Goal: Transaction & Acquisition: Subscribe to service/newsletter

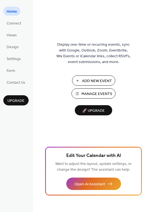
click at [89, 93] on span "Manage Events" at bounding box center [96, 94] width 31 height 6
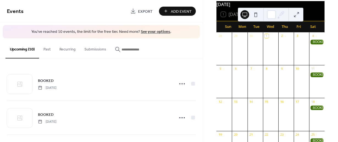
scroll to position [27, 0]
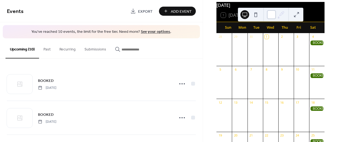
click at [270, 18] on div at bounding box center [271, 14] width 9 height 9
click at [297, 17] on button at bounding box center [296, 14] width 9 height 9
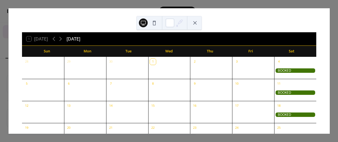
scroll to position [4, 0]
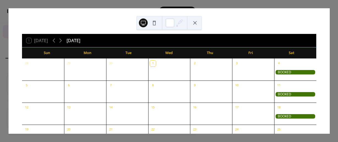
click at [154, 23] on button at bounding box center [154, 22] width 9 height 9
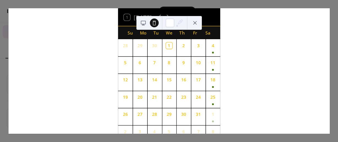
scroll to position [17, 0]
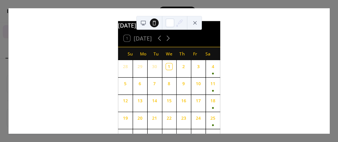
click at [195, 24] on button at bounding box center [194, 22] width 9 height 9
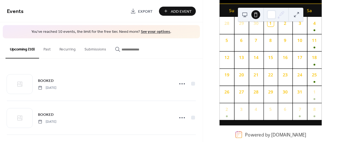
scroll to position [56, 0]
click at [46, 50] on button "Past" at bounding box center [47, 48] width 16 height 20
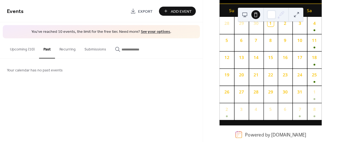
click at [68, 49] on button "Recurring" at bounding box center [67, 48] width 25 height 20
click at [21, 49] on button "Upcoming (10)" at bounding box center [22, 48] width 34 height 20
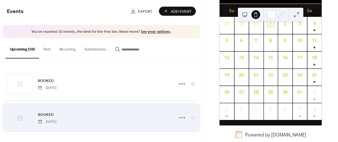
scroll to position [27, 0]
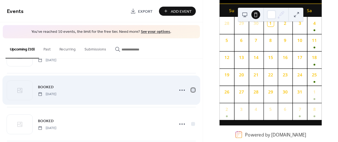
click at [191, 89] on div at bounding box center [193, 90] width 4 height 4
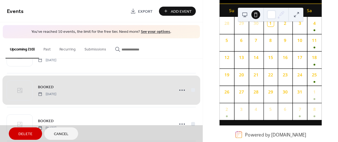
click at [63, 137] on span "Cancel" at bounding box center [61, 134] width 15 height 6
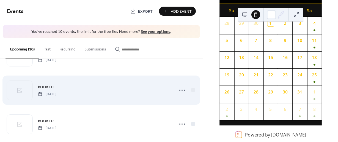
click at [110, 92] on div "BOOKED Saturday, October 11, 2025" at bounding box center [104, 90] width 133 height 12
click at [26, 92] on div at bounding box center [20, 90] width 26 height 19
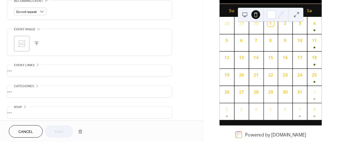
scroll to position [247, 0]
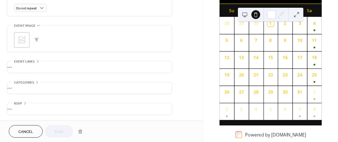
click at [35, 40] on button "button" at bounding box center [37, 40] width 8 height 8
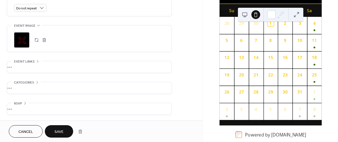
click at [57, 88] on div "•••" at bounding box center [89, 88] width 164 height 12
click at [47, 66] on div "•••" at bounding box center [89, 67] width 164 height 12
click at [58, 129] on span "Save" at bounding box center [58, 132] width 9 height 6
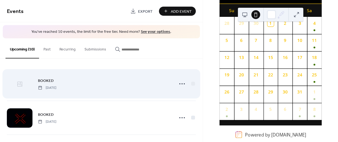
click at [24, 86] on div at bounding box center [20, 83] width 26 height 19
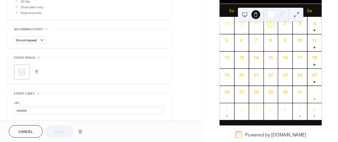
scroll to position [220, 0]
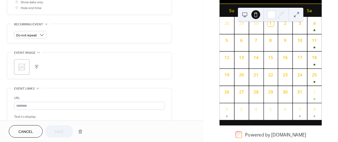
click at [35, 67] on button "button" at bounding box center [37, 67] width 8 height 8
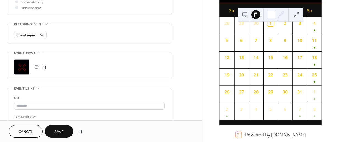
click at [67, 129] on button "Save" at bounding box center [59, 131] width 28 height 12
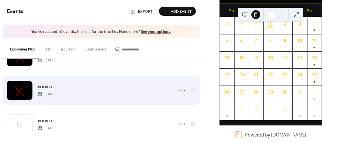
scroll to position [55, 0]
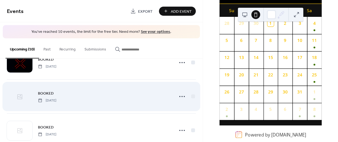
click at [26, 101] on div at bounding box center [20, 96] width 26 height 19
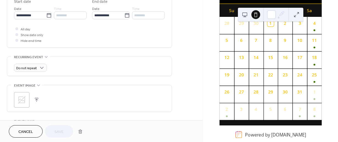
scroll to position [192, 0]
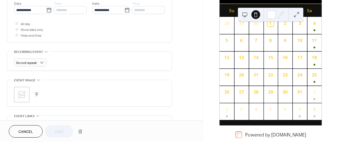
click at [38, 95] on button "button" at bounding box center [37, 94] width 8 height 8
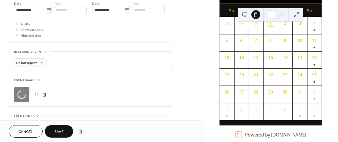
click at [61, 129] on span "Save" at bounding box center [58, 132] width 9 height 6
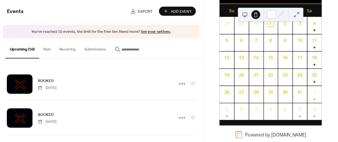
click at [169, 51] on div "Upcoming (10) Past Recurring Submissions" at bounding box center [101, 48] width 203 height 20
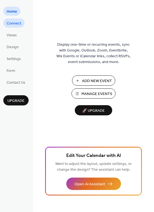
click at [15, 24] on span "Connect" at bounding box center [14, 24] width 15 height 6
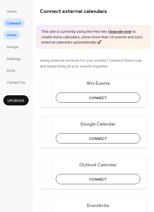
click at [14, 36] on span "Views" at bounding box center [12, 35] width 10 height 6
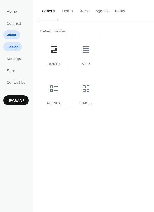
click at [15, 48] on span "Design" at bounding box center [13, 47] width 12 height 6
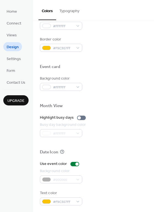
scroll to position [235, 0]
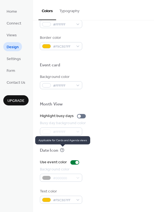
click at [62, 150] on icon at bounding box center [62, 150] width 4 height 4
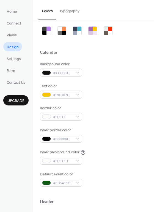
scroll to position [0, 0]
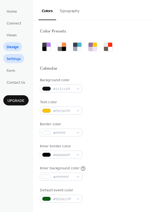
click at [14, 58] on span "Settings" at bounding box center [14, 59] width 14 height 6
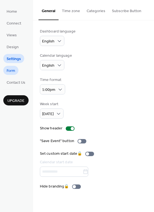
click at [12, 71] on span "Form" at bounding box center [11, 71] width 9 height 6
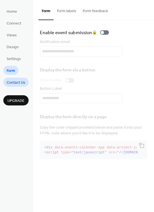
click at [18, 83] on span "Contact Us" at bounding box center [16, 83] width 19 height 6
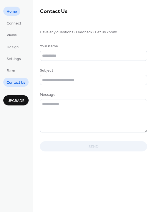
click at [12, 12] on span "Home" at bounding box center [12, 12] width 10 height 6
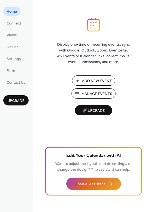
click at [101, 92] on span "Manage Events" at bounding box center [96, 94] width 31 height 6
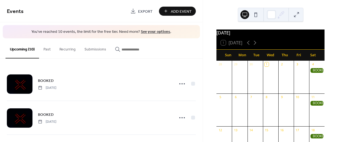
click at [156, 32] on link "See your options" at bounding box center [155, 31] width 29 height 7
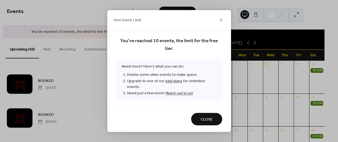
click at [172, 81] on link "paid plans" at bounding box center [173, 80] width 17 height 7
